Goal: Task Accomplishment & Management: Use online tool/utility

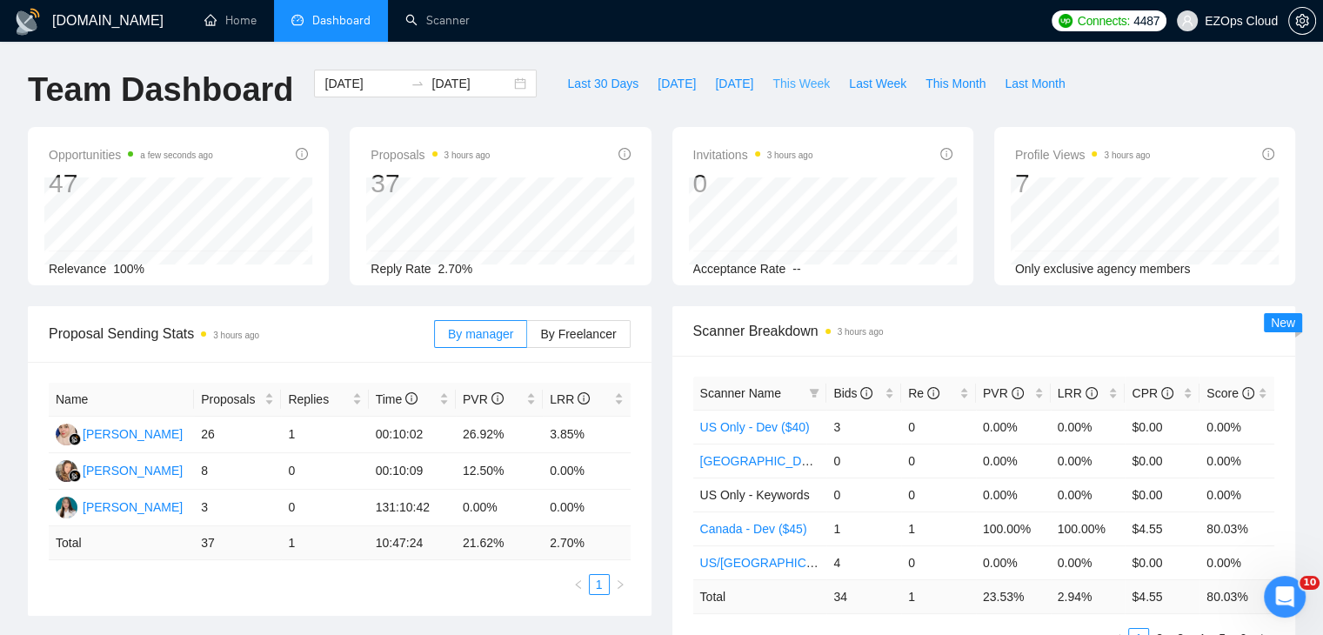
click at [774, 88] on span "This Week" at bounding box center [801, 83] width 57 height 19
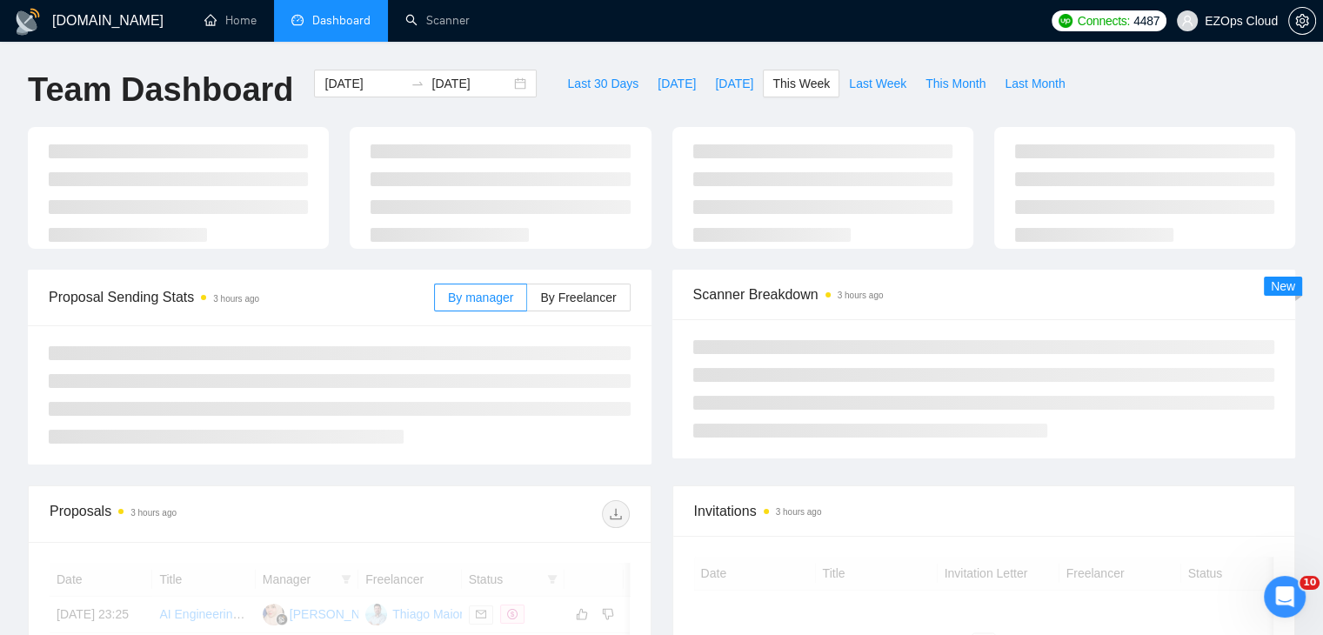
type input "[DATE]"
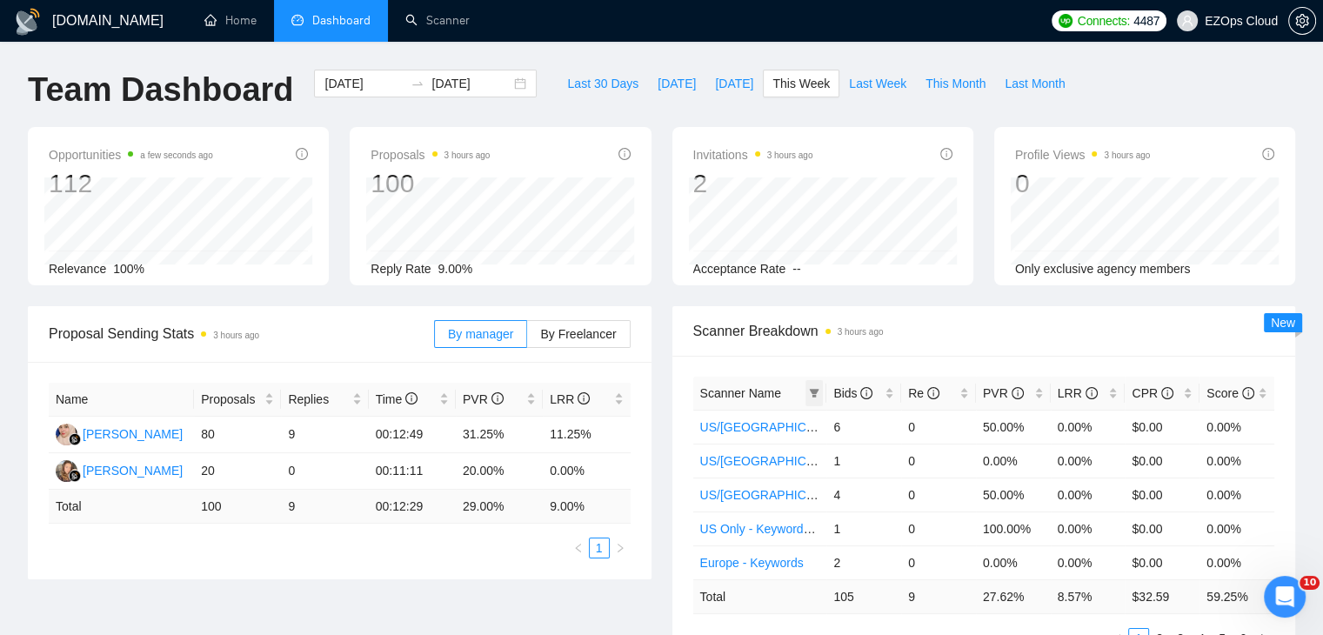
click at [815, 402] on span at bounding box center [814, 393] width 17 height 26
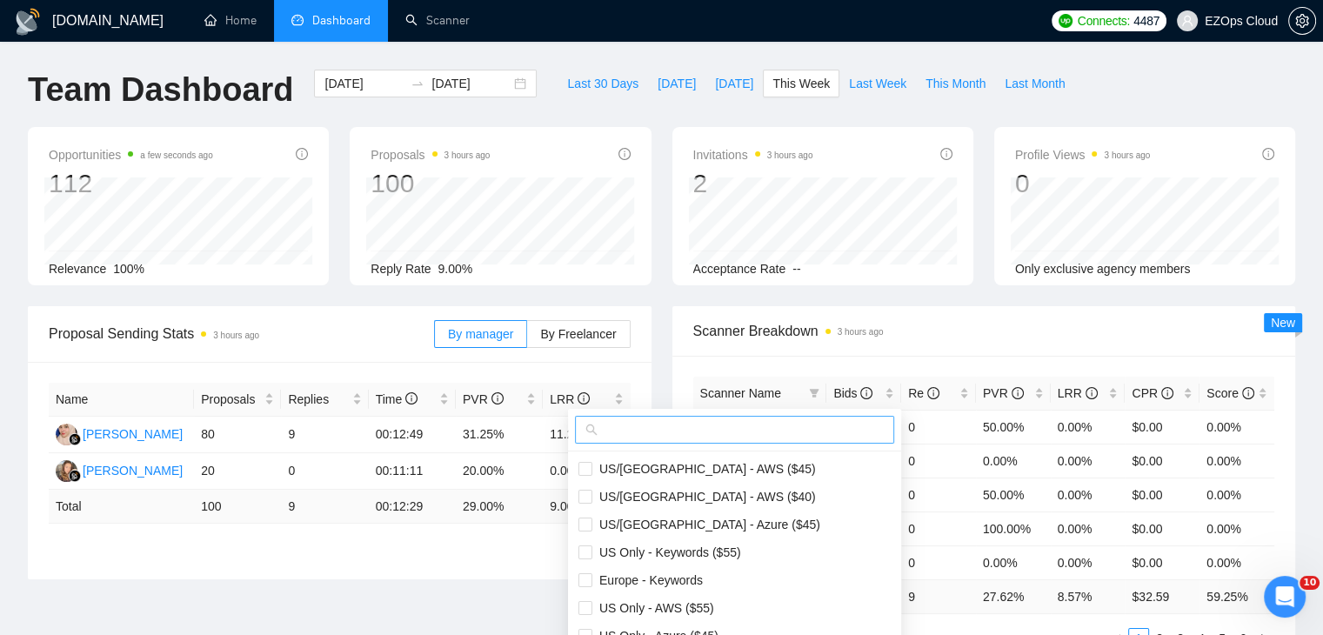
click at [754, 438] on input "text" at bounding box center [742, 429] width 283 height 19
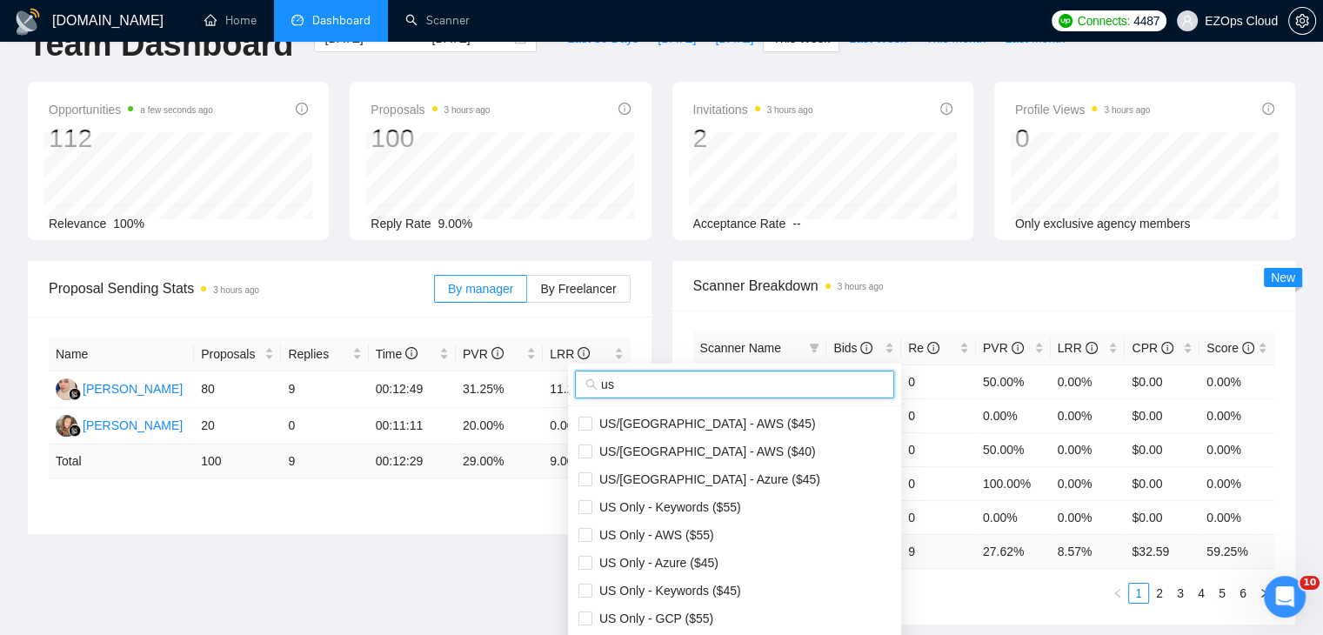
scroll to position [87, 0]
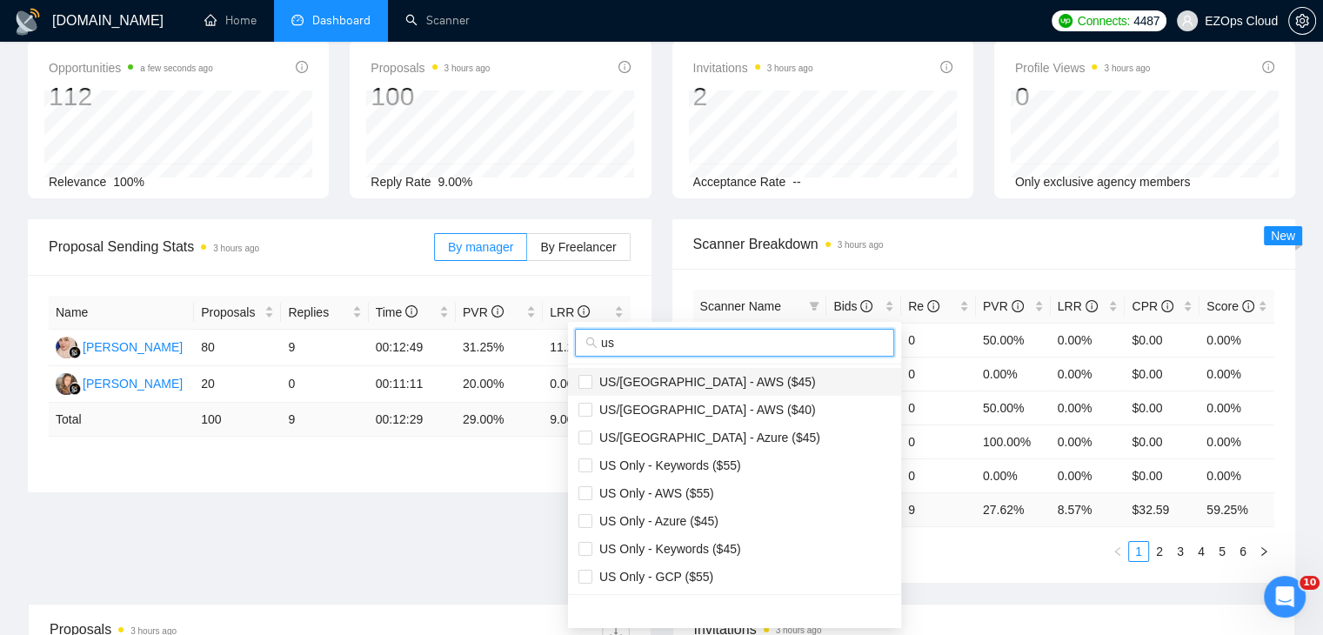
type input "us"
click at [714, 370] on li "US/[GEOGRAPHIC_DATA] - AWS ($45)" at bounding box center [734, 382] width 333 height 28
checkbox input "true"
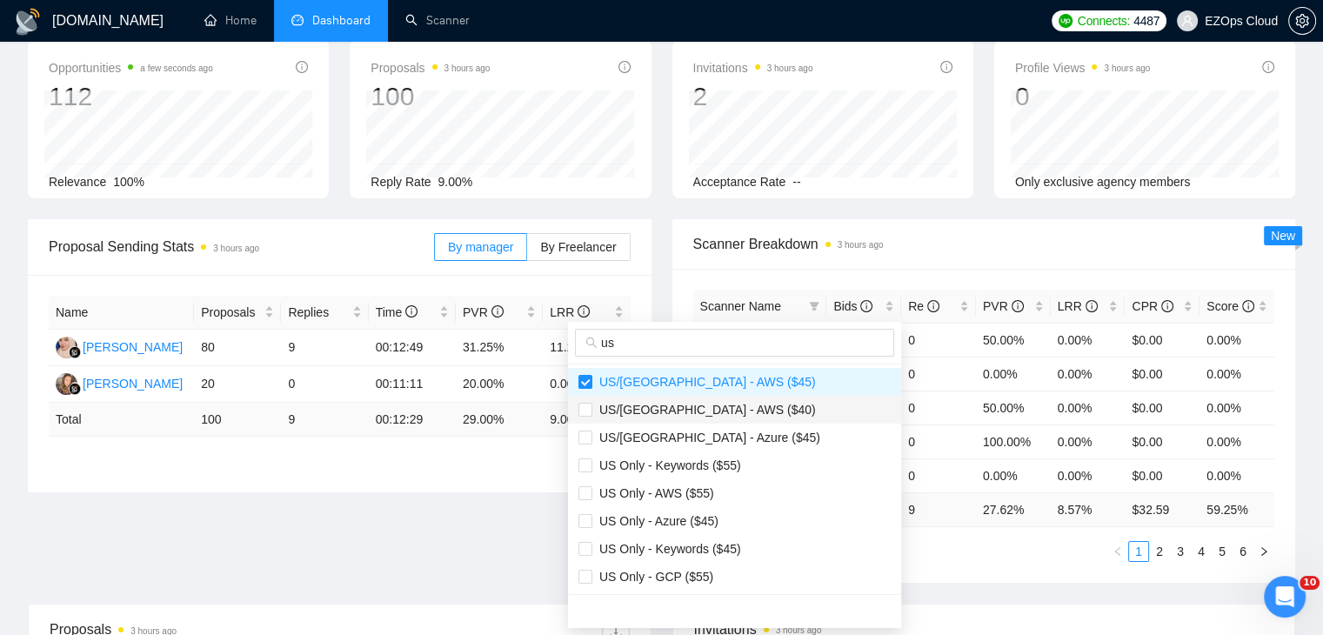
click at [731, 405] on span "US/[GEOGRAPHIC_DATA] - AWS ($40)" at bounding box center [735, 409] width 312 height 19
checkbox input "true"
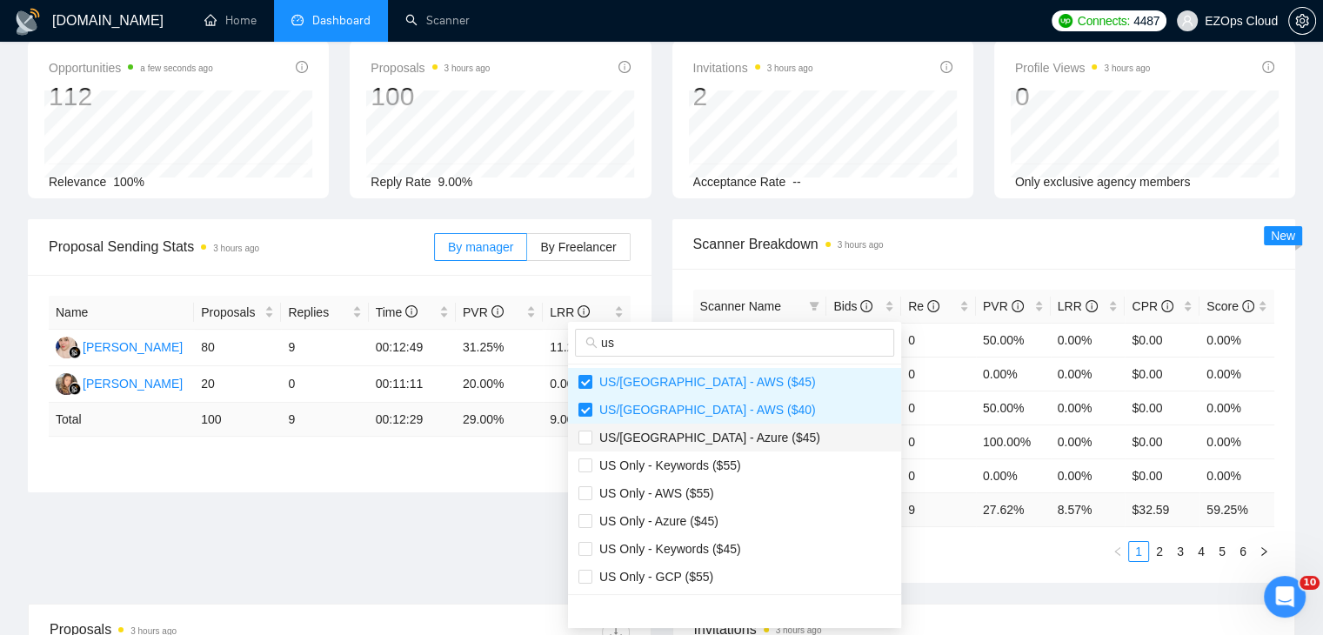
click at [724, 446] on li "US/[GEOGRAPHIC_DATA] - Azure ($45)" at bounding box center [734, 438] width 333 height 28
checkbox input "true"
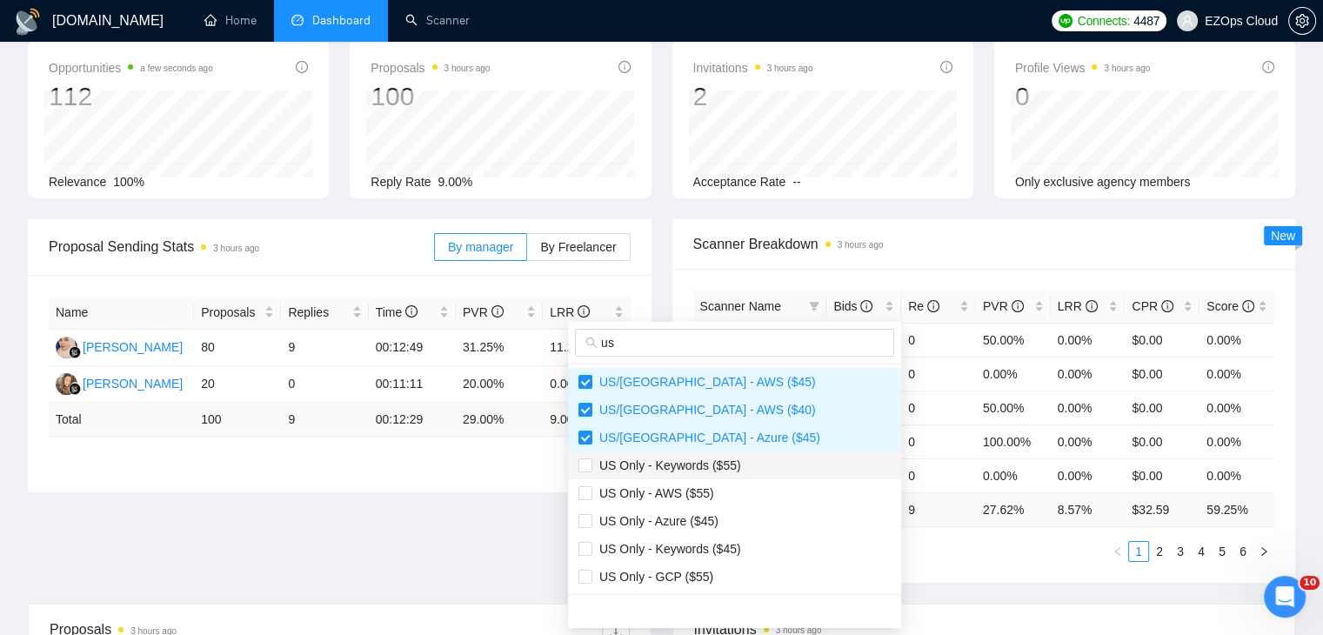
click at [706, 470] on span "US Only - Keywords ($55)" at bounding box center [666, 465] width 149 height 14
checkbox input "true"
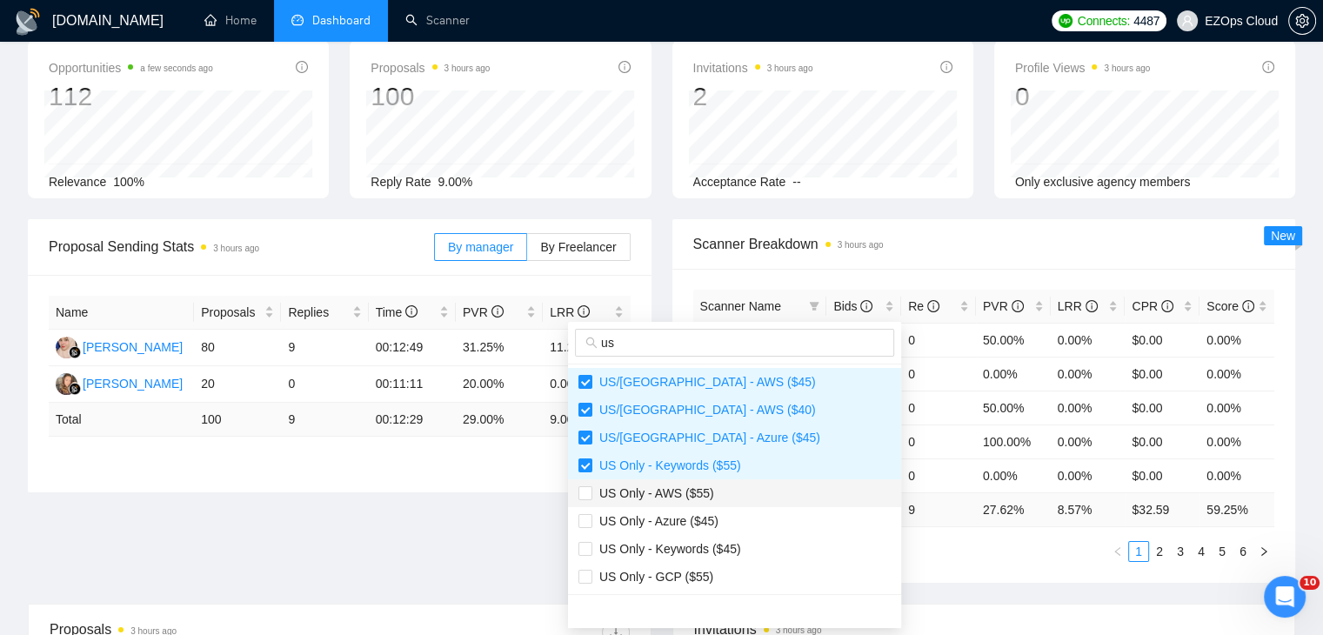
click at [693, 487] on span "US Only - AWS ($55)" at bounding box center [653, 493] width 122 height 14
checkbox input "true"
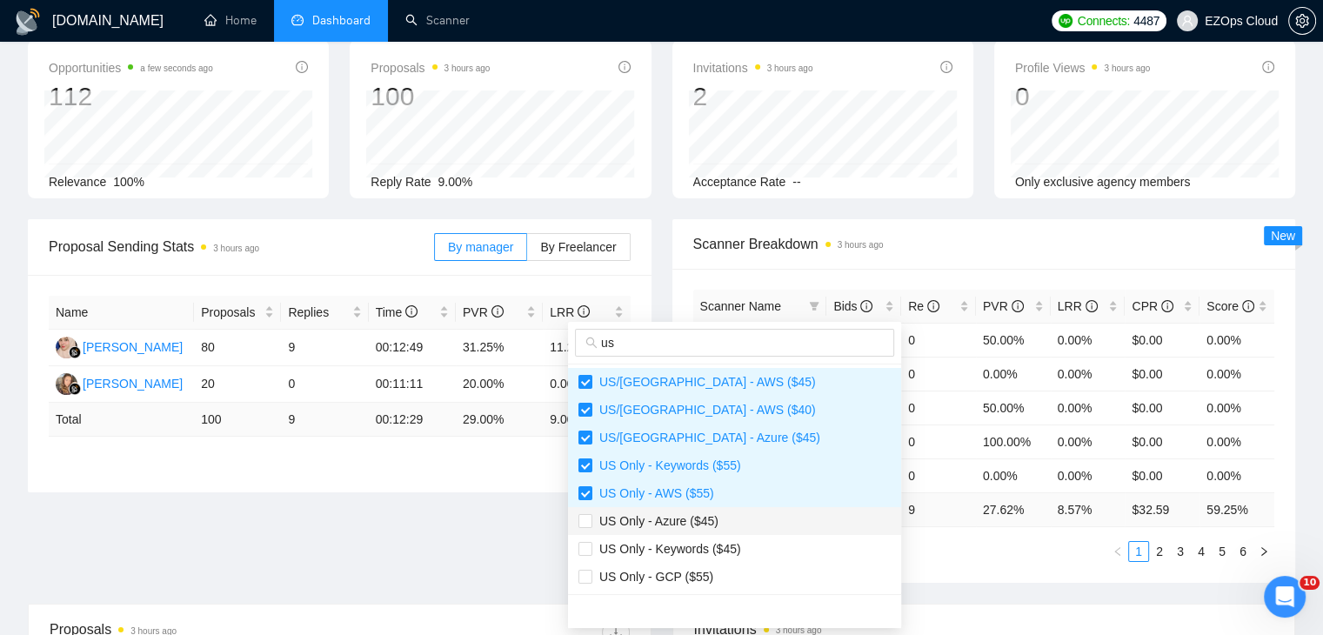
click at [691, 532] on li "US Only - Azure ($45)" at bounding box center [734, 521] width 333 height 28
checkbox input "true"
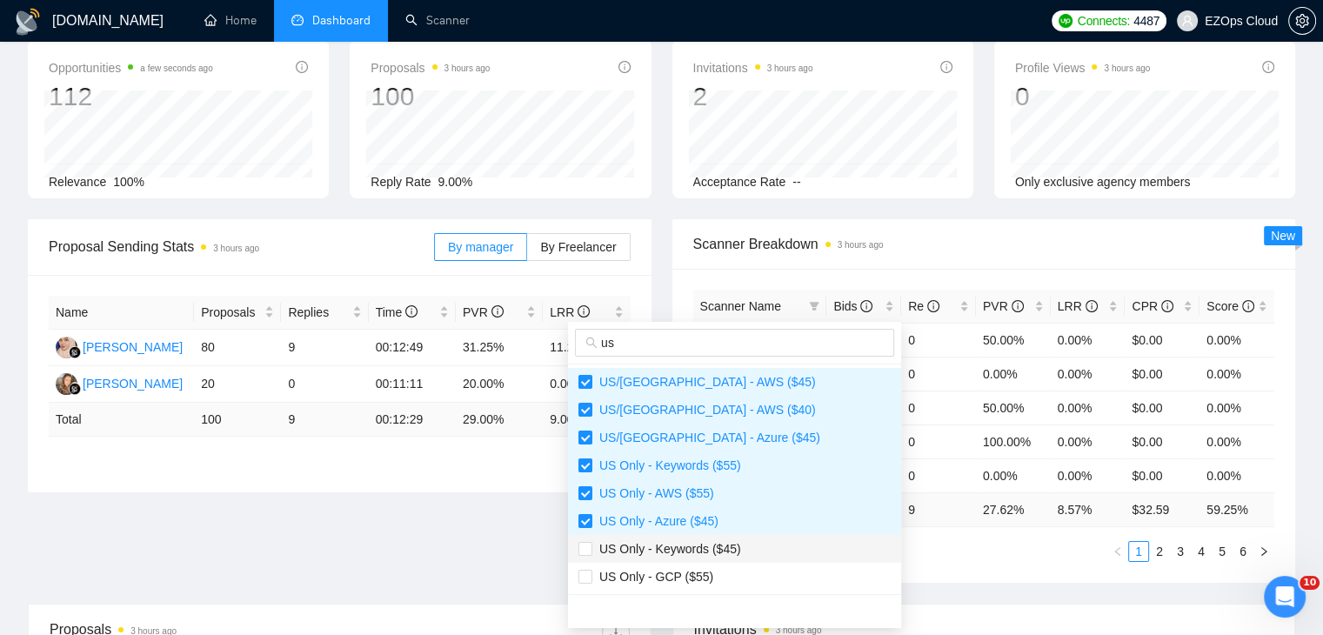
click at [688, 550] on span "US Only - Keywords ($45)" at bounding box center [666, 549] width 149 height 14
checkbox input "true"
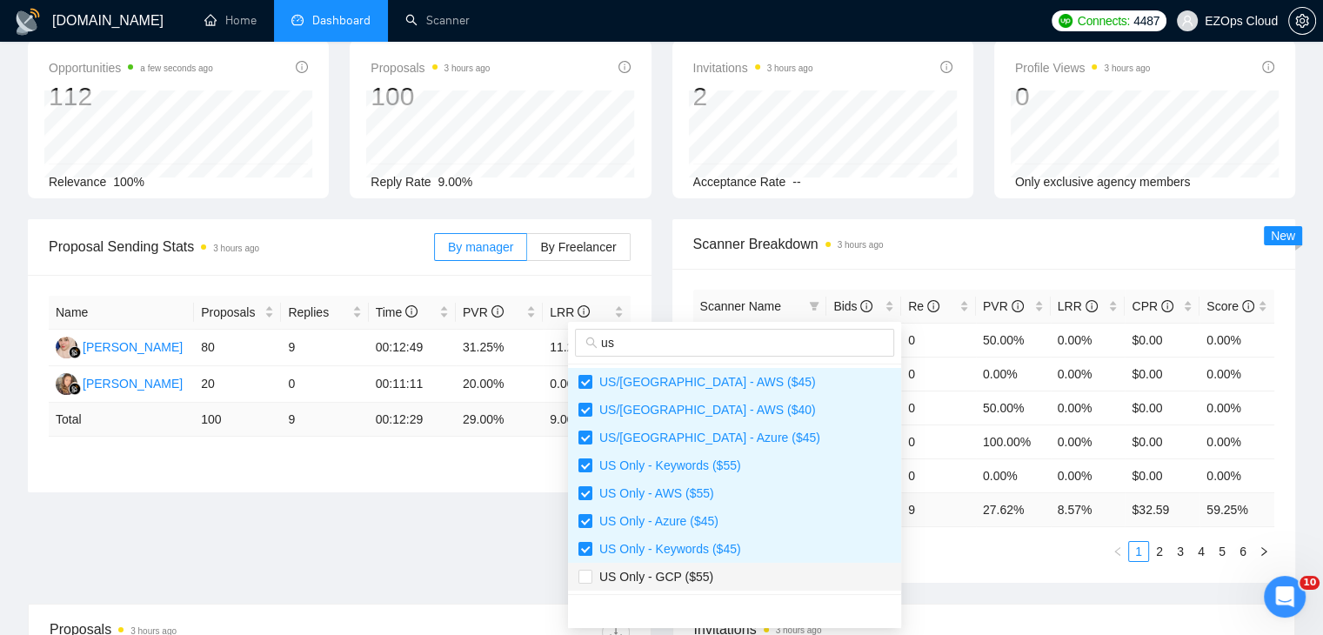
click at [670, 580] on span "US Only - GCP ($55)" at bounding box center [652, 577] width 121 height 14
checkbox input "true"
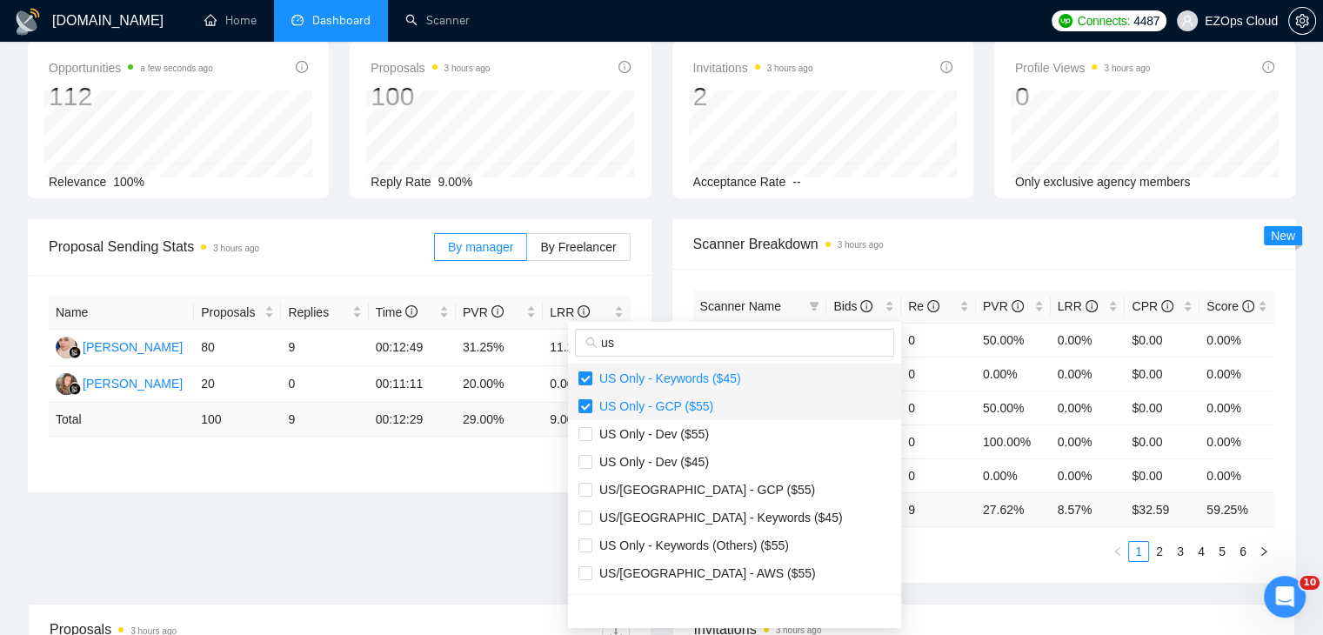
scroll to position [174, 0]
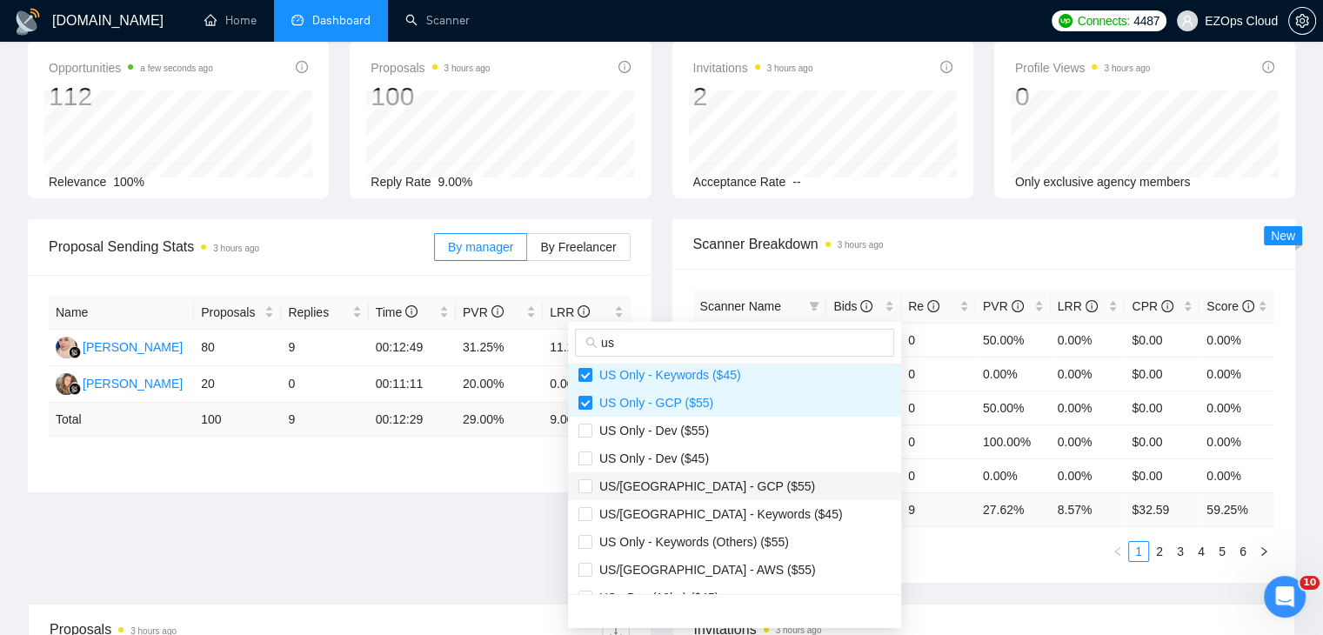
click at [712, 488] on span "US/[GEOGRAPHIC_DATA] - GCP ($55)" at bounding box center [703, 486] width 223 height 14
checkbox input "true"
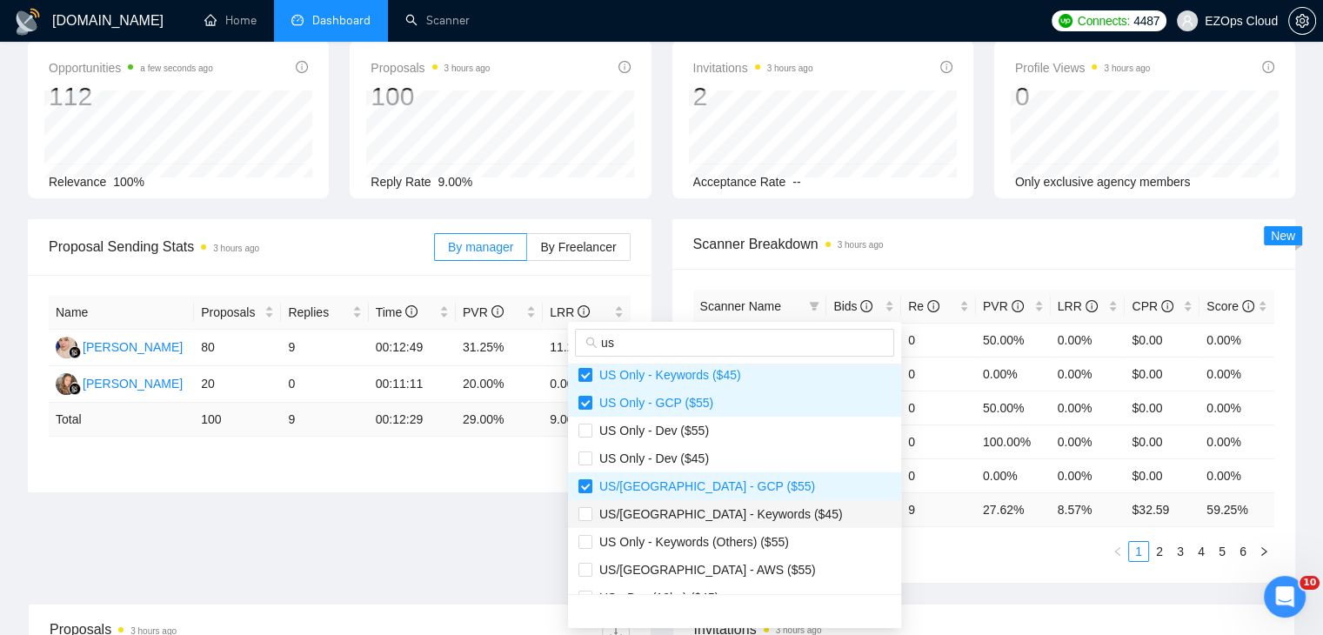
click at [733, 518] on span "US/[GEOGRAPHIC_DATA] - Keywords ($45)" at bounding box center [717, 514] width 251 height 14
checkbox input "true"
click at [730, 569] on span "US/[GEOGRAPHIC_DATA] - AWS ($55)" at bounding box center [735, 569] width 312 height 19
checkbox input "true"
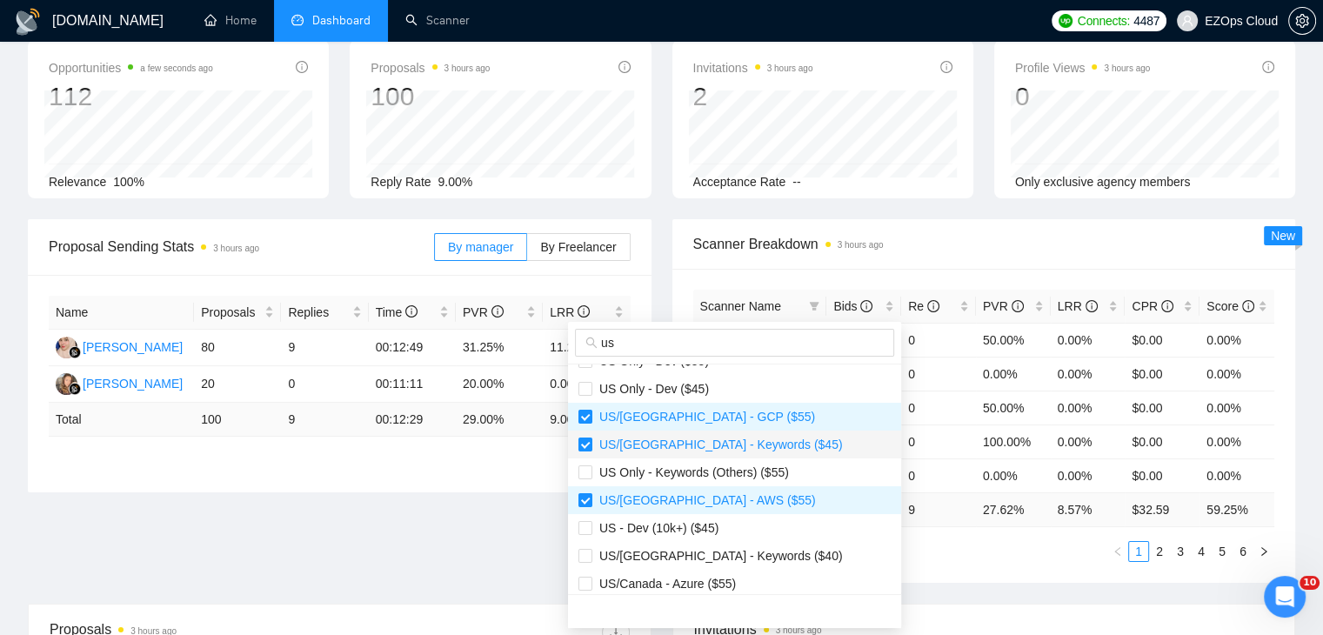
scroll to position [348, 0]
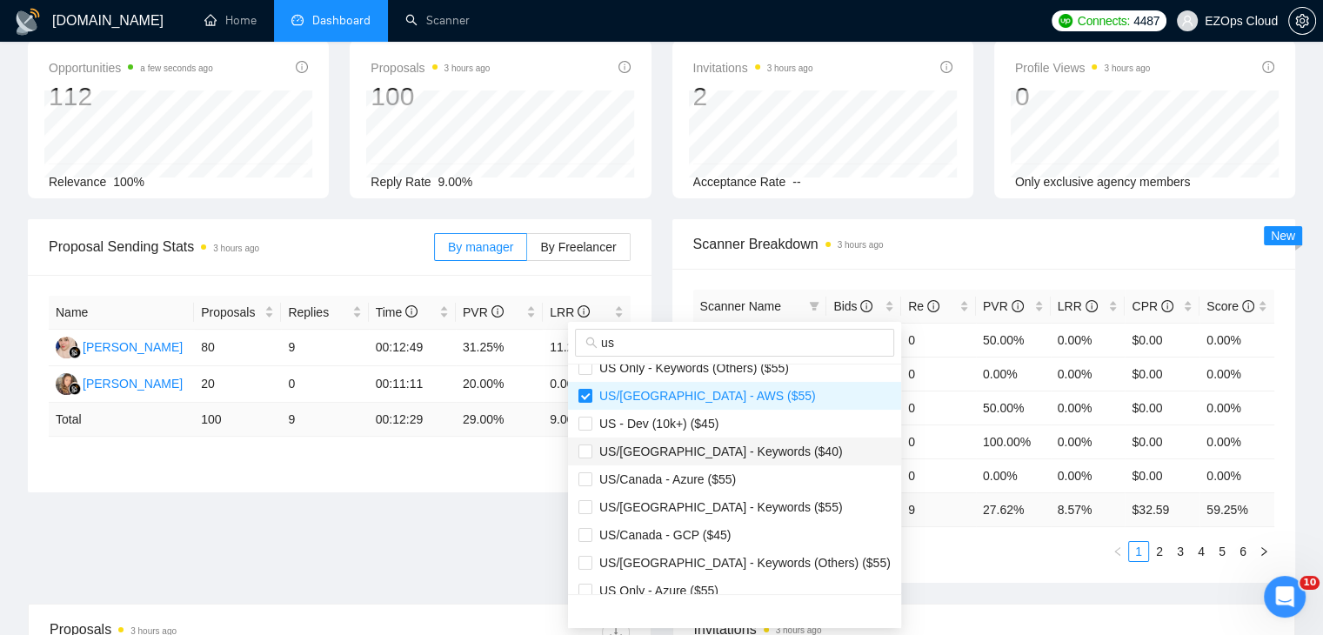
click at [740, 452] on span "US/[GEOGRAPHIC_DATA] - Keywords ($40)" at bounding box center [717, 452] width 251 height 14
checkbox input "true"
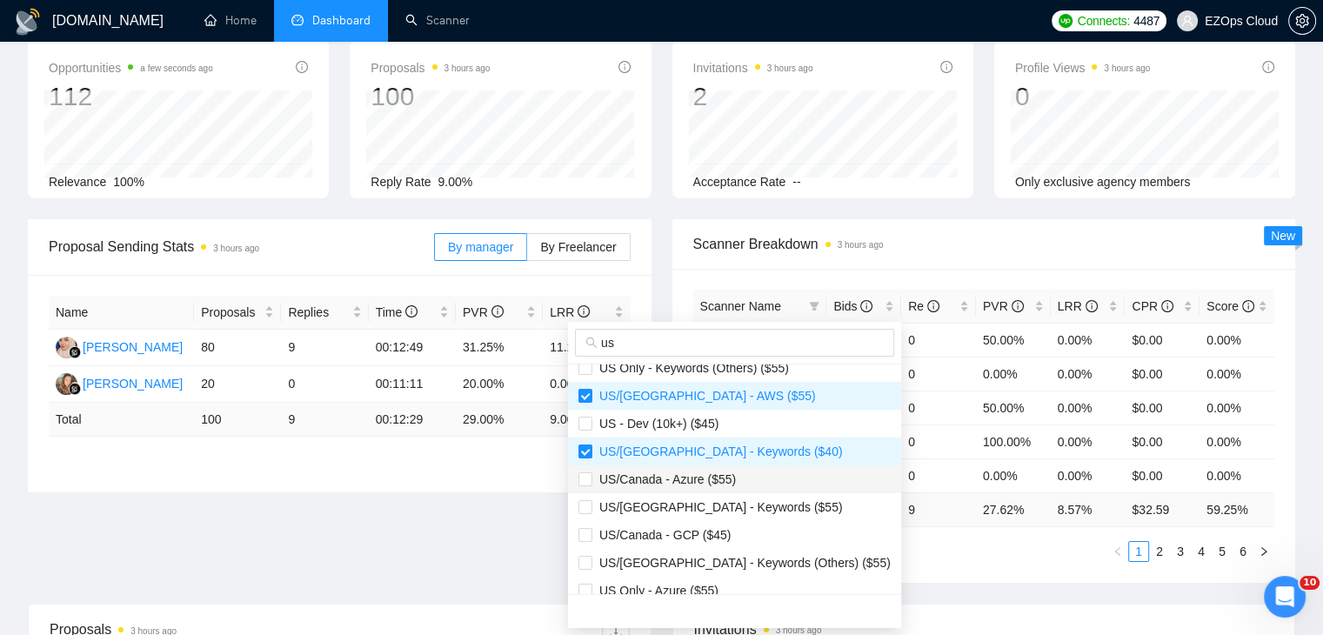
click at [706, 478] on span "US/Canada - Azure ($55)" at bounding box center [664, 479] width 144 height 14
checkbox input "true"
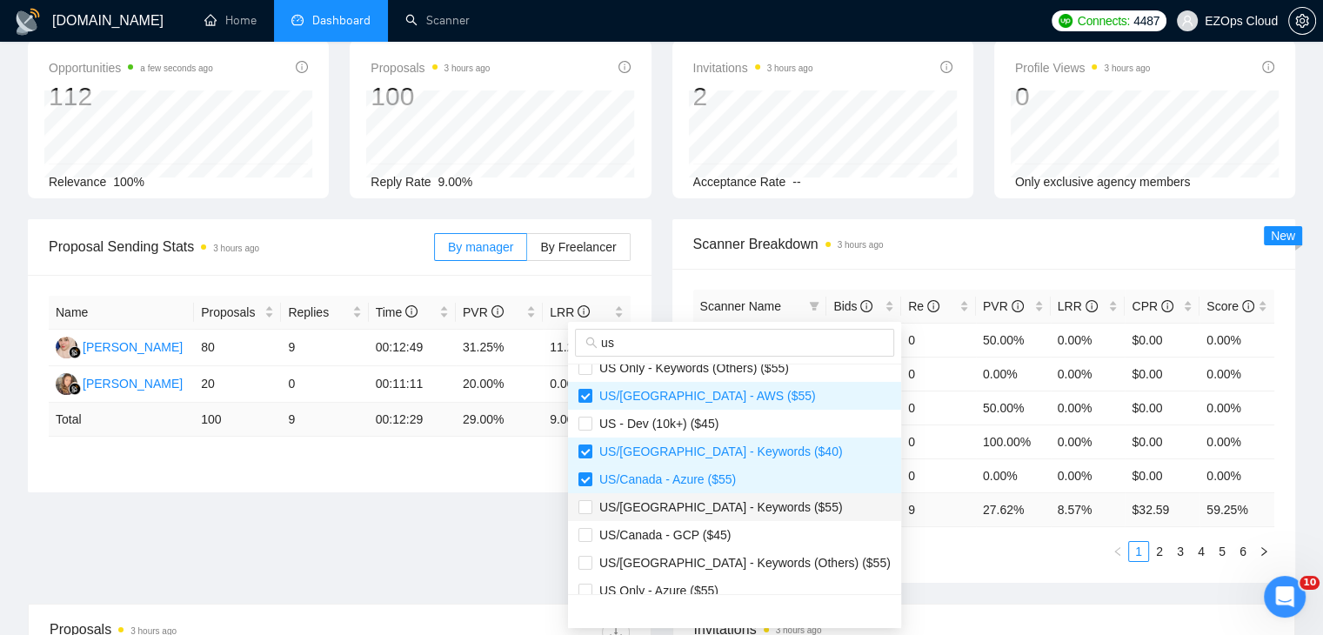
click at [720, 502] on span "US/[GEOGRAPHIC_DATA] - Keywords ($55)" at bounding box center [717, 507] width 251 height 14
checkbox input "true"
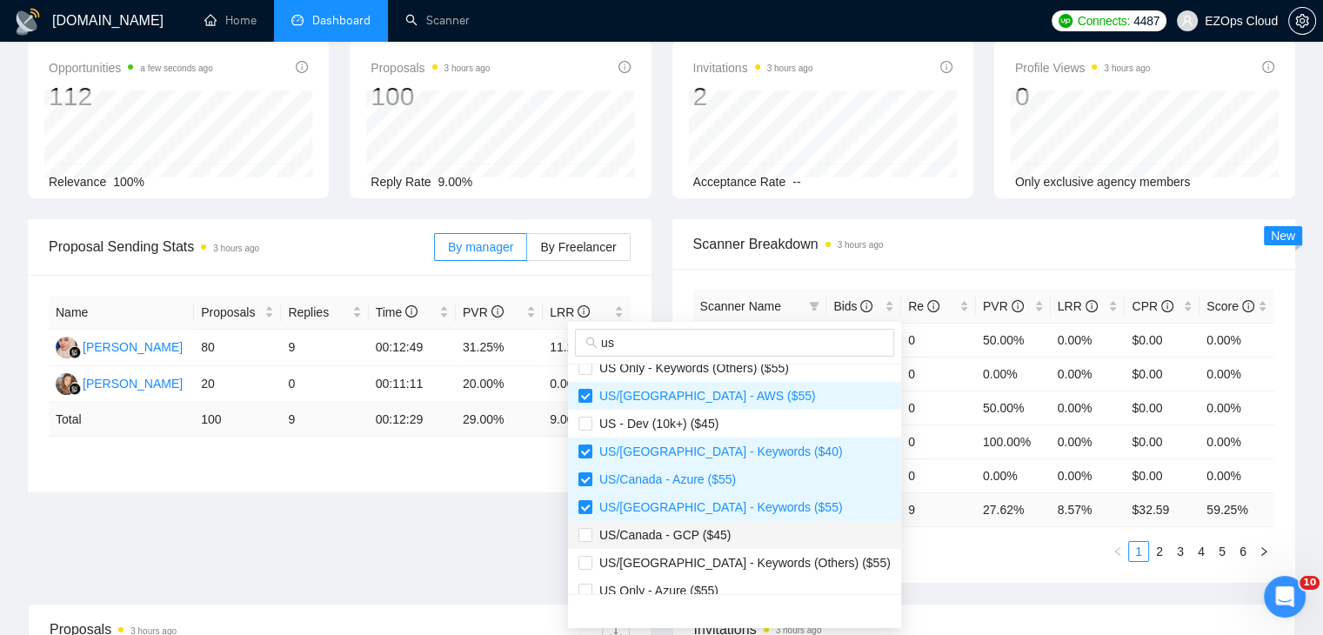
click at [721, 533] on span "US/Canada - GCP ($45)" at bounding box center [661, 535] width 138 height 14
checkbox input "true"
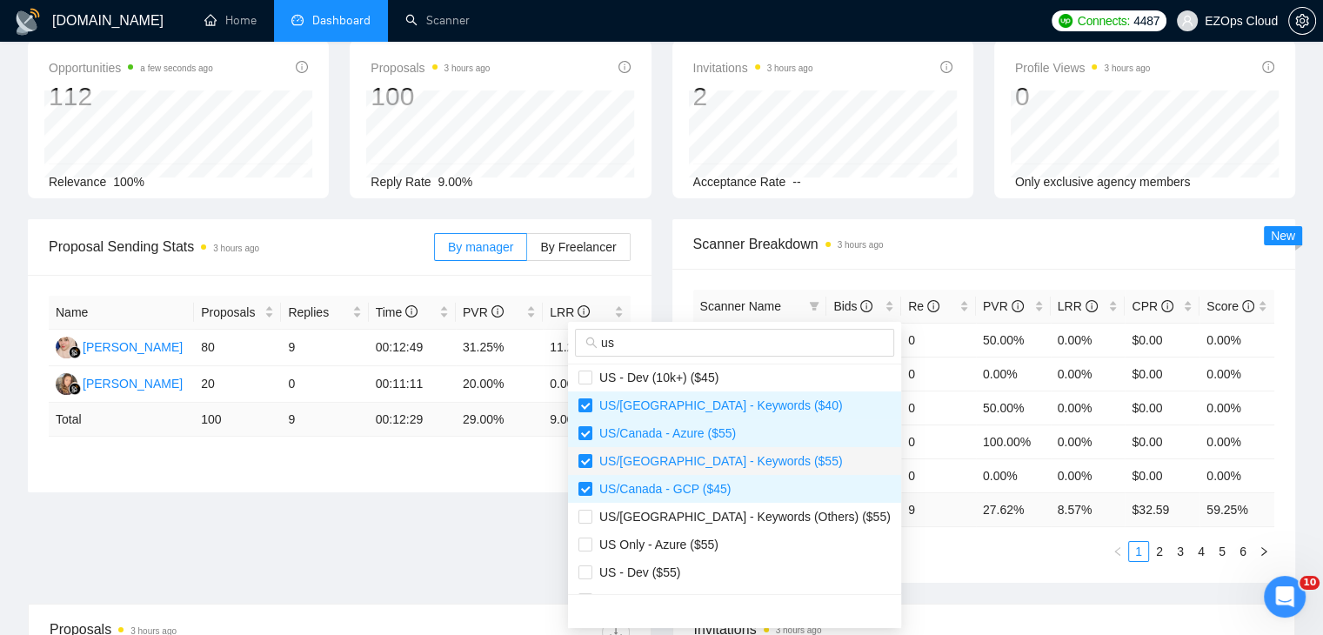
scroll to position [435, 0]
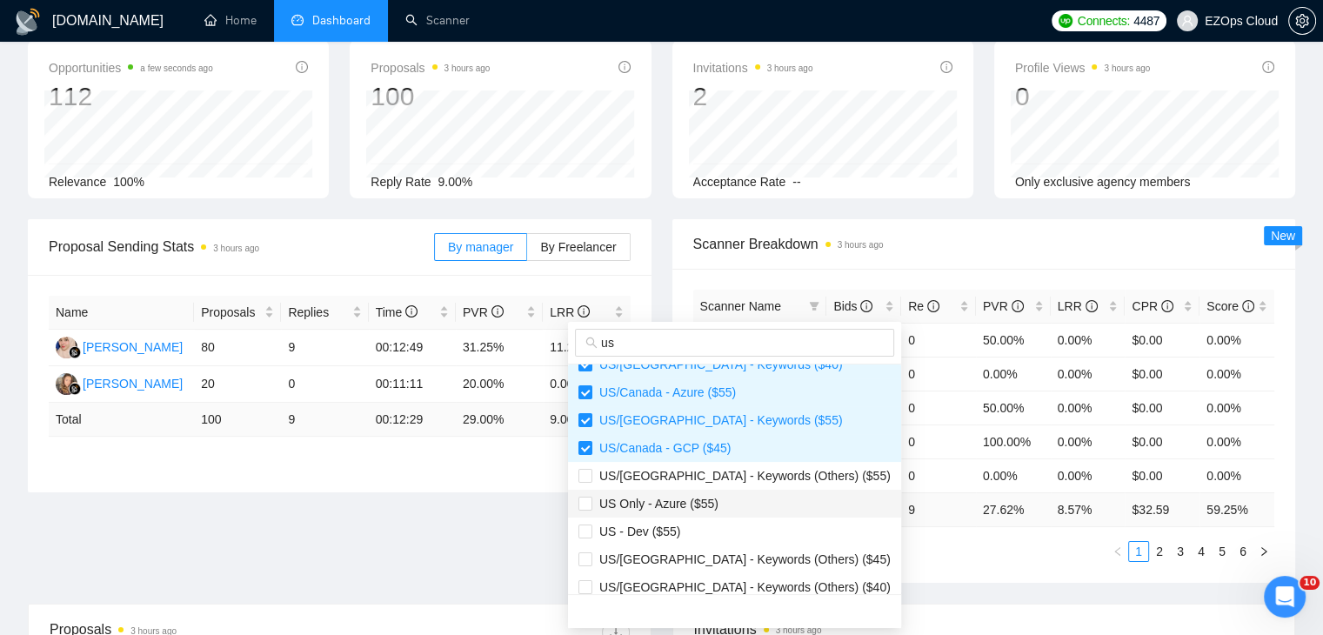
click at [703, 512] on li "US Only - Azure ($55)" at bounding box center [734, 504] width 333 height 28
checkbox input "true"
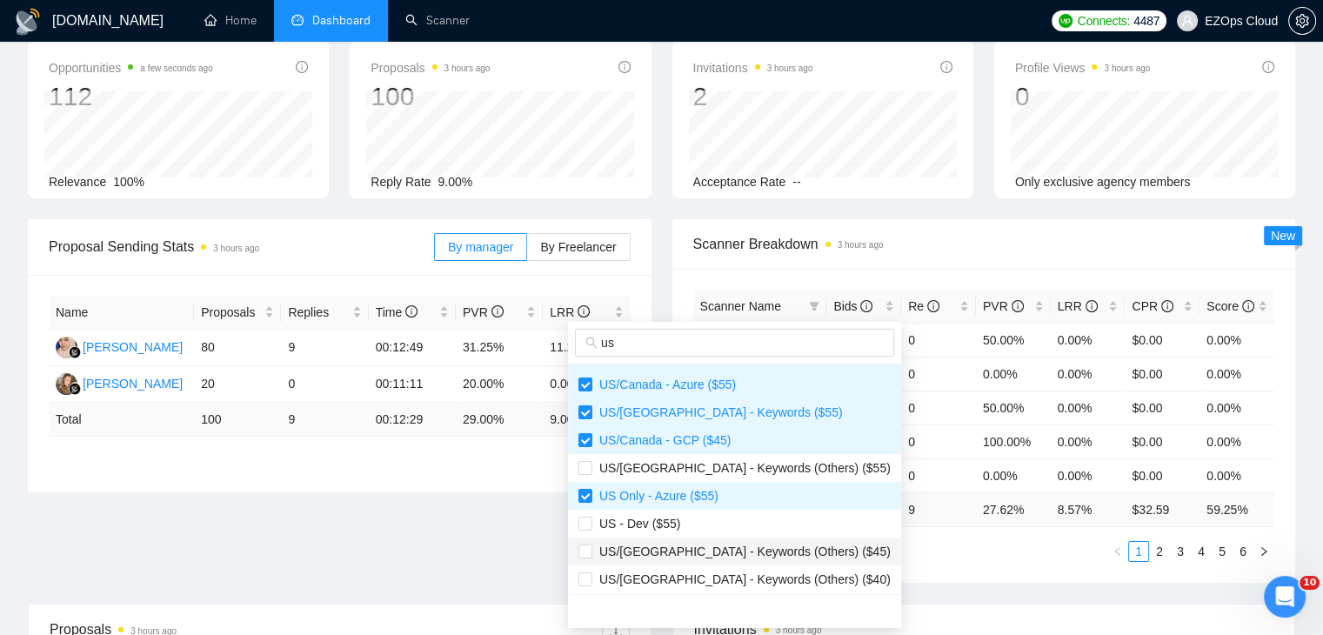
scroll to position [445, 0]
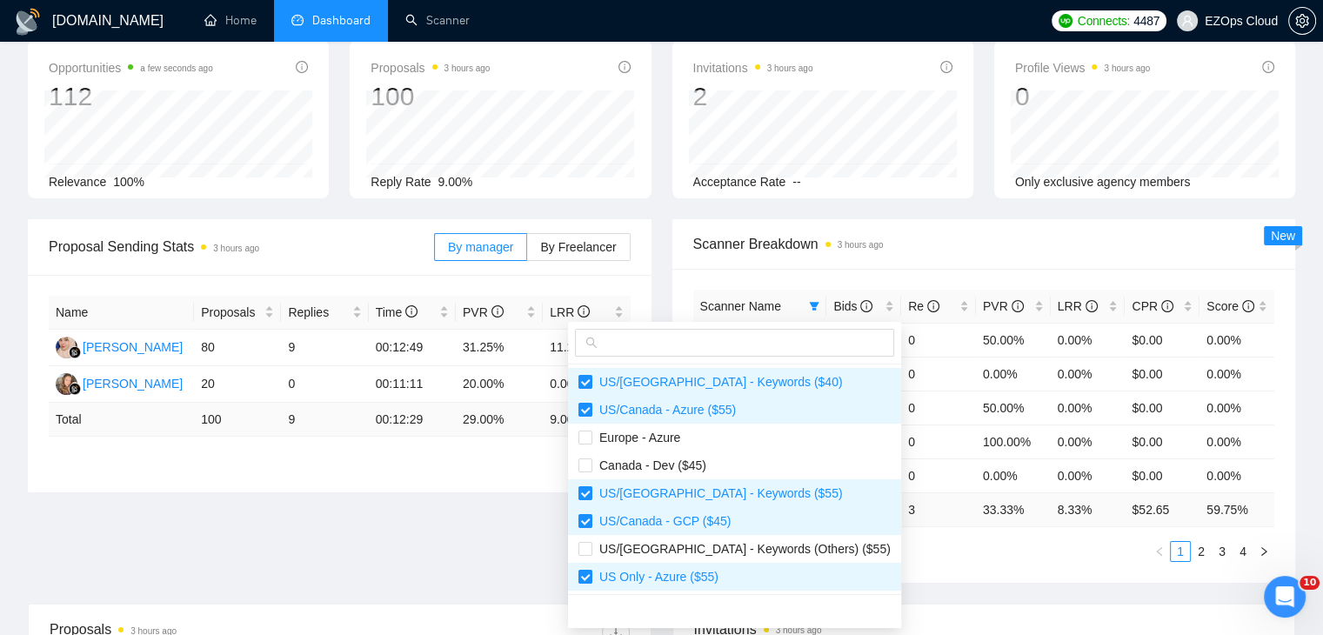
click at [891, 563] on div "Scanner Name Bids Re PVR LRR CPR Score [GEOGRAPHIC_DATA]/[GEOGRAPHIC_DATA] - AW…" at bounding box center [984, 426] width 624 height 314
